Goal: Task Accomplishment & Management: Manage account settings

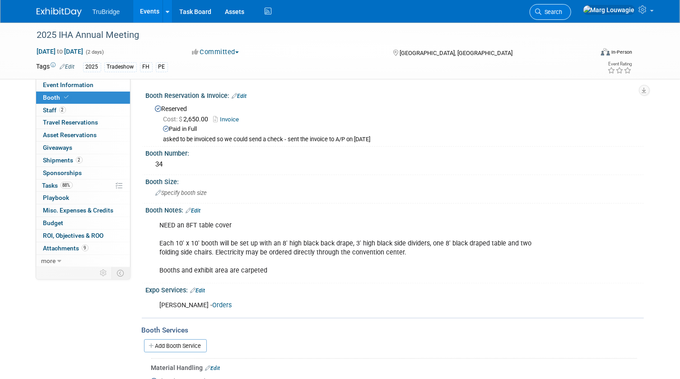
click at [562, 14] on span "Search" at bounding box center [552, 12] width 21 height 7
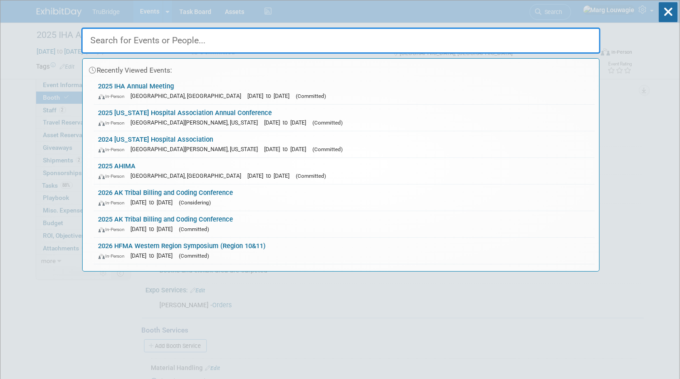
click at [565, 36] on input "text" at bounding box center [340, 41] width 519 height 26
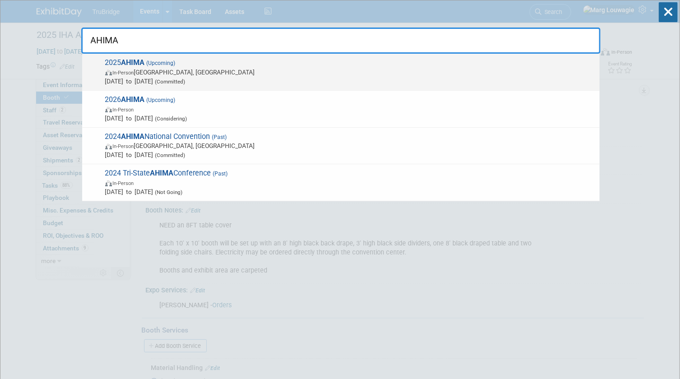
type input "AHIMA"
click at [136, 68] on span "In-Person Minneapolis, MN" at bounding box center [350, 72] width 490 height 9
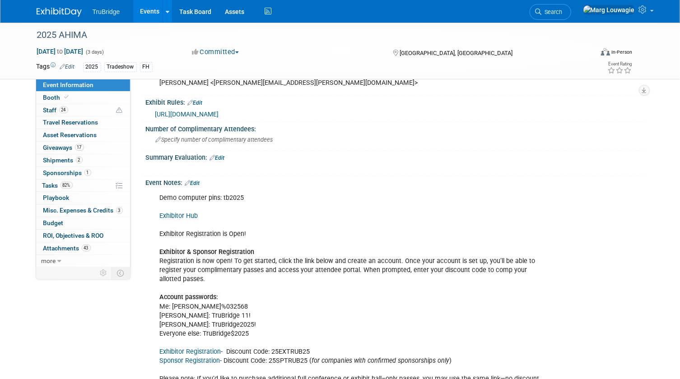
scroll to position [943, 0]
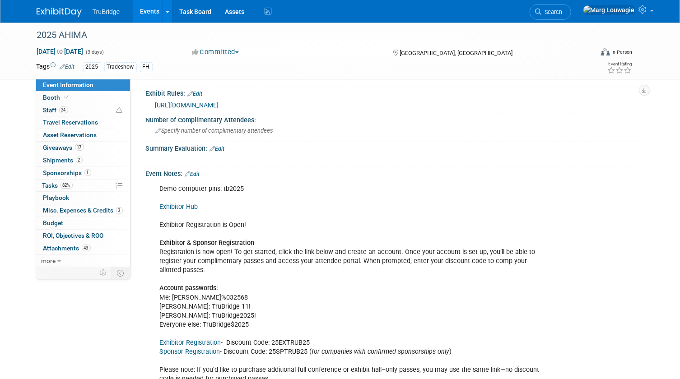
click at [198, 171] on link "Edit" at bounding box center [192, 174] width 15 height 6
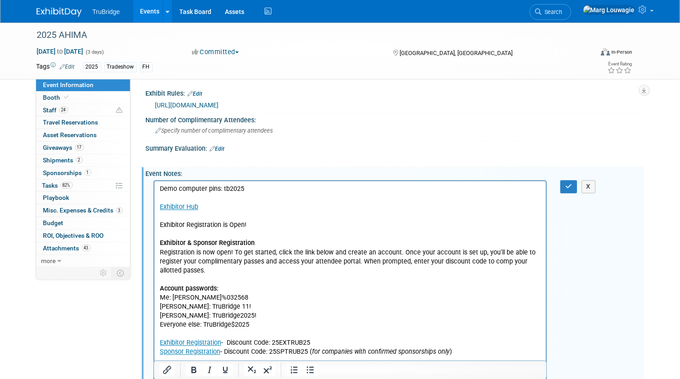
scroll to position [0, 0]
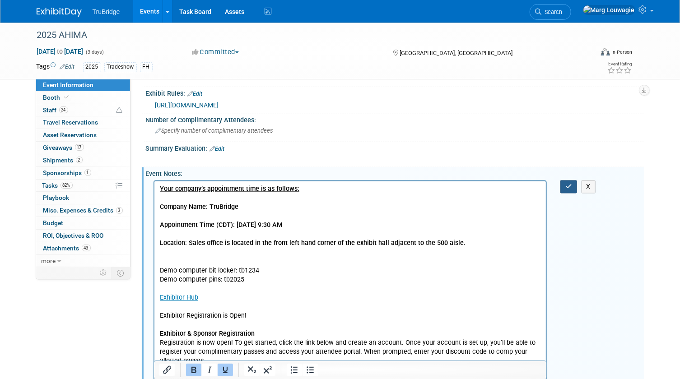
drag, startPoint x: 570, startPoint y: 175, endPoint x: 681, endPoint y: 194, distance: 113.0
click at [570, 183] on icon "button" at bounding box center [568, 186] width 7 height 6
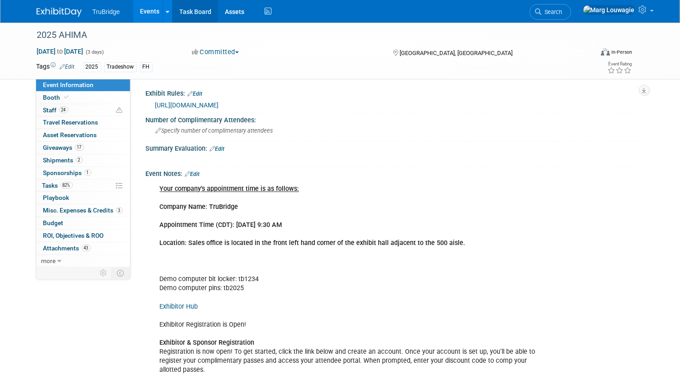
click at [208, 11] on link "Task Board" at bounding box center [195, 11] width 46 height 23
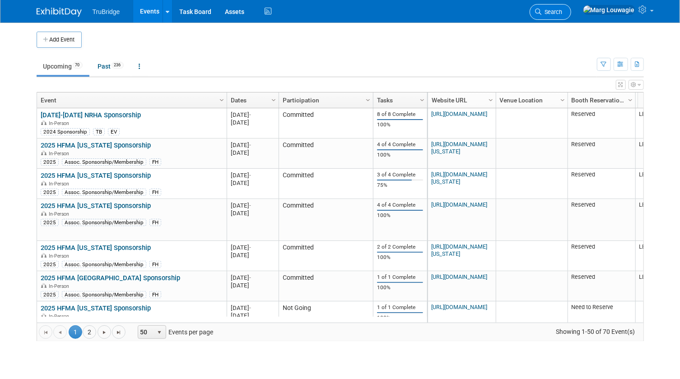
drag, startPoint x: 0, startPoint y: 0, endPoint x: 577, endPoint y: 13, distance: 577.5
click at [562, 13] on span "Search" at bounding box center [552, 12] width 21 height 7
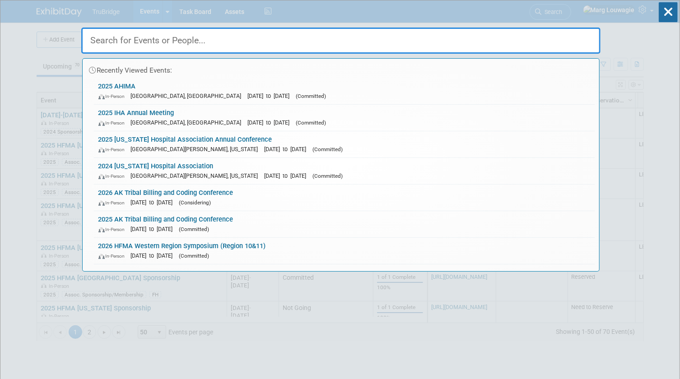
click at [536, 37] on input "text" at bounding box center [340, 41] width 519 height 26
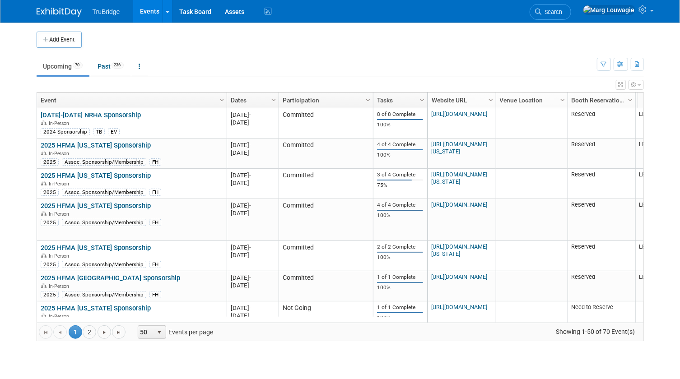
drag, startPoint x: 580, startPoint y: 9, endPoint x: 575, endPoint y: 36, distance: 27.2
click at [562, 9] on span "Search" at bounding box center [552, 12] width 21 height 7
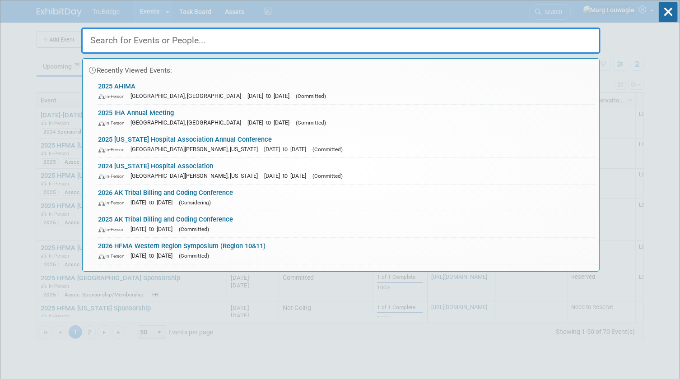
click at [571, 35] on input "text" at bounding box center [340, 41] width 519 height 26
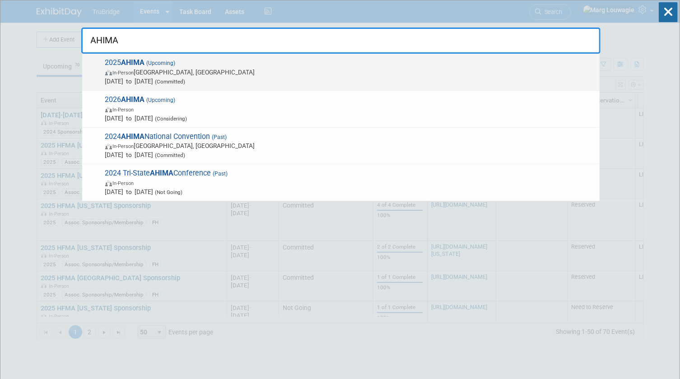
type input "AHIMA"
click at [181, 68] on span "In-Person Minneapolis, MN" at bounding box center [350, 72] width 490 height 9
